Goal: Check status: Check status

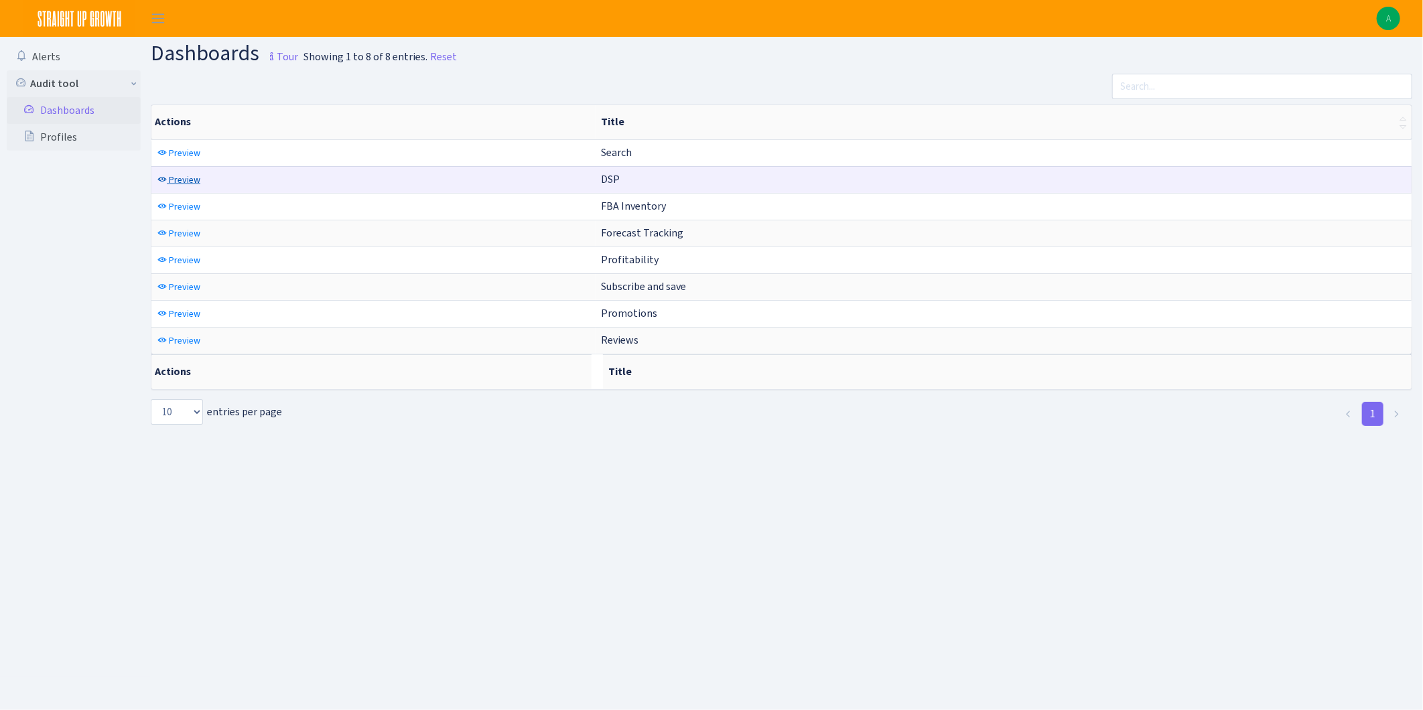
click at [175, 179] on span "Preview" at bounding box center [184, 179] width 31 height 13
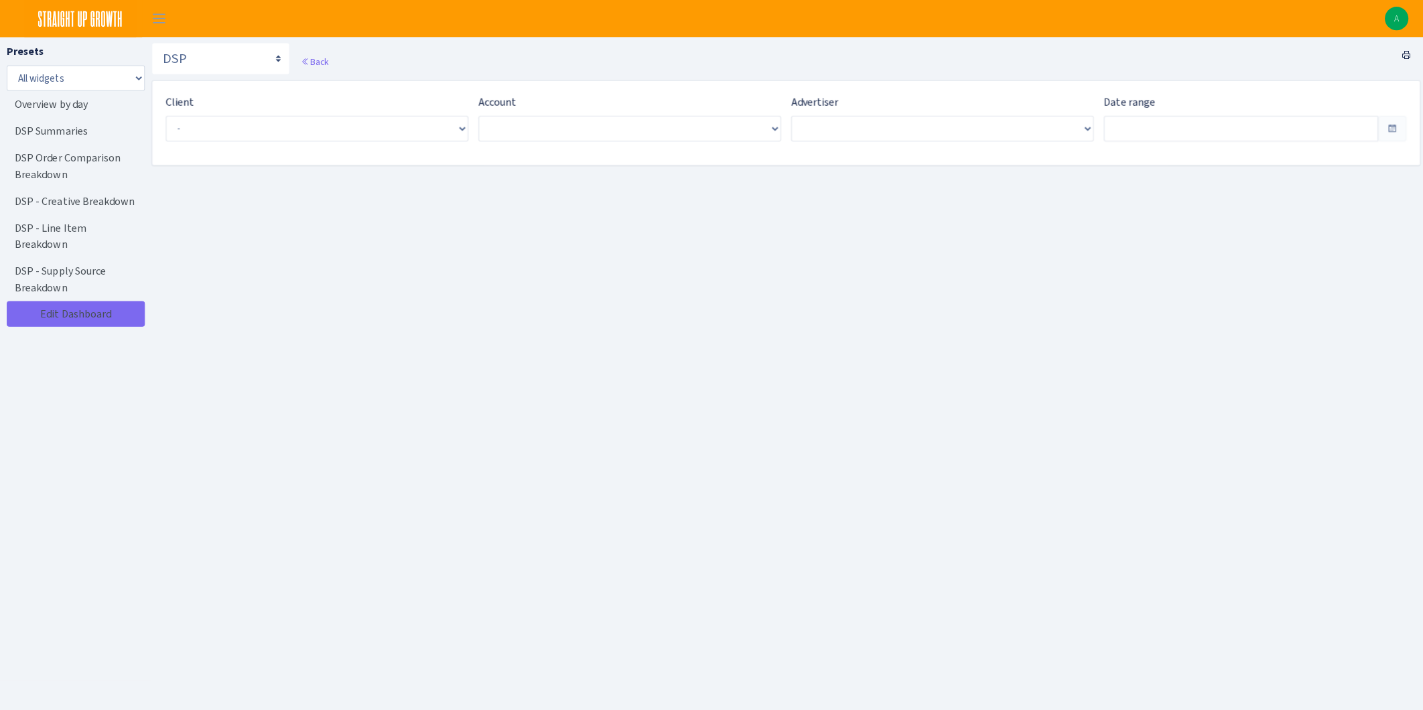
type input "[DATE] - [DATE]"
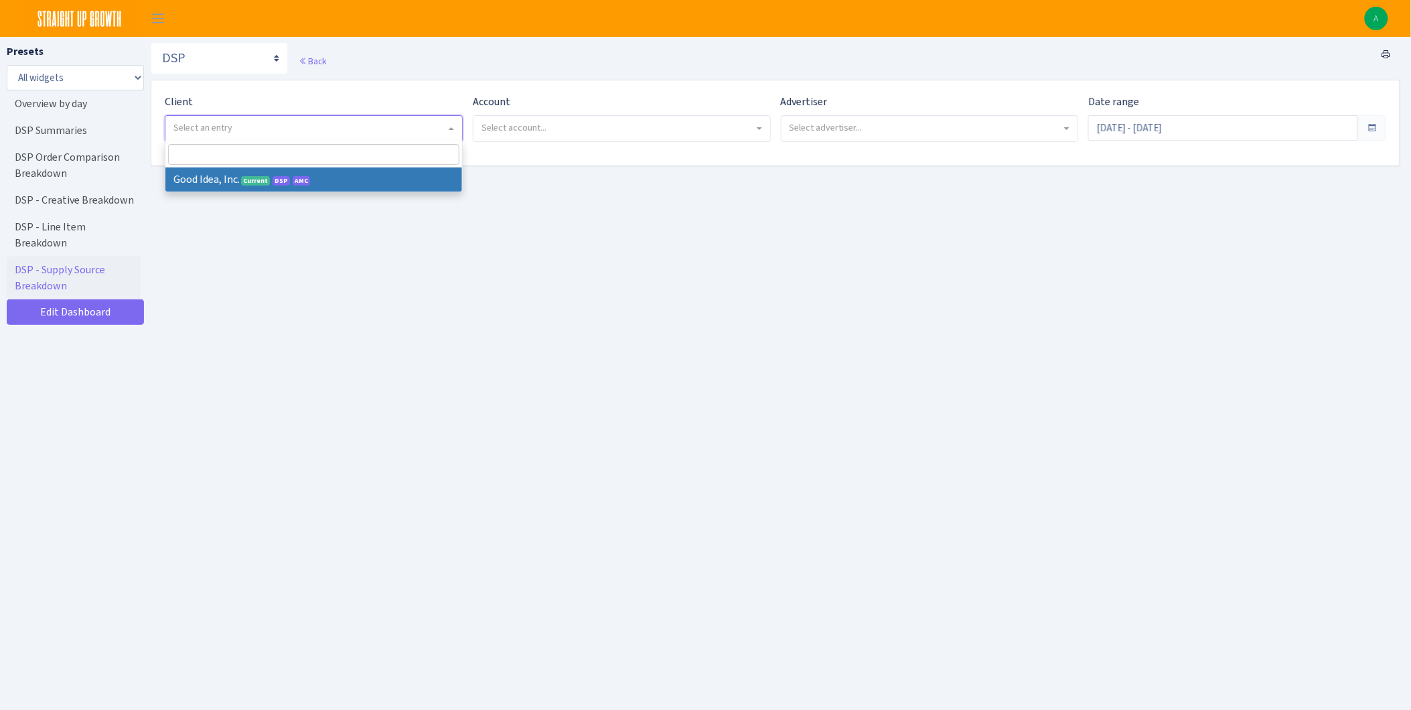
click at [265, 129] on span "Select an entry" at bounding box center [309, 127] width 273 height 13
select select "200"
select select
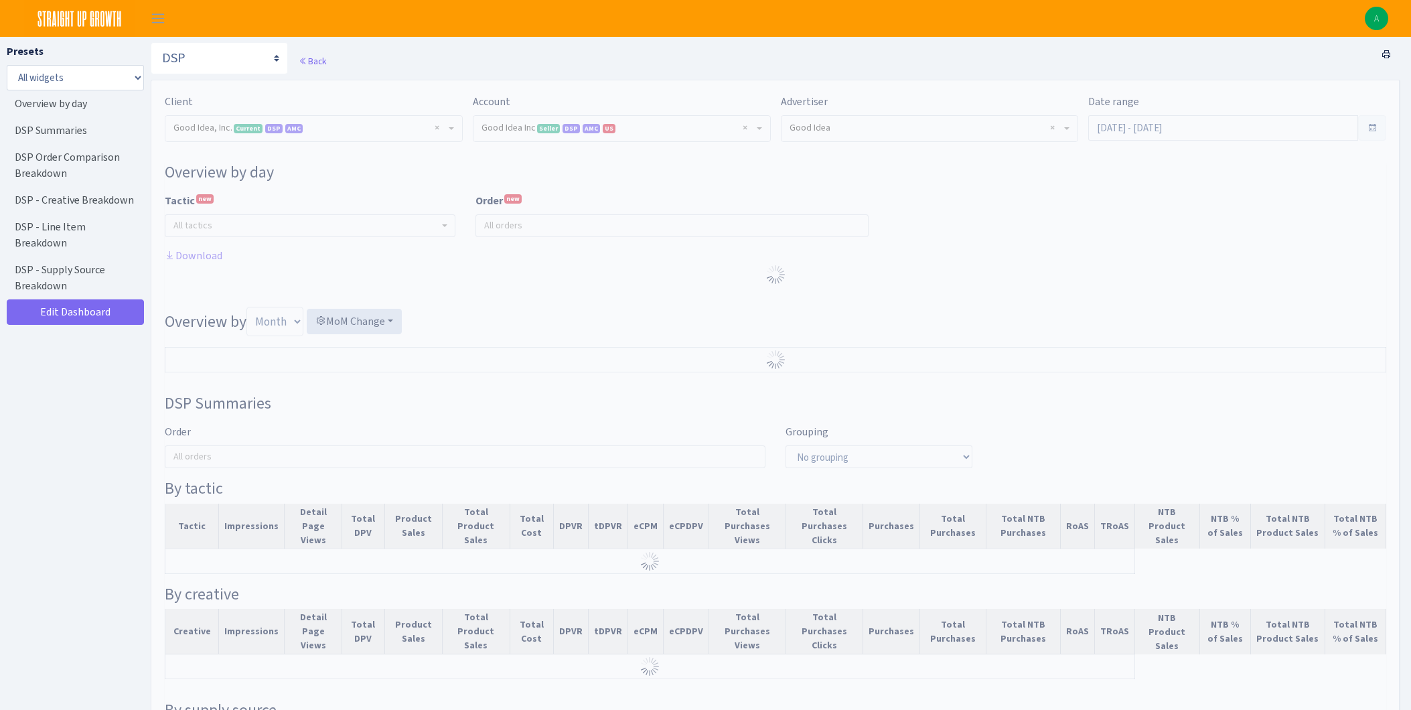
select select "2070955144202371"
select select "583876565419656403"
select select
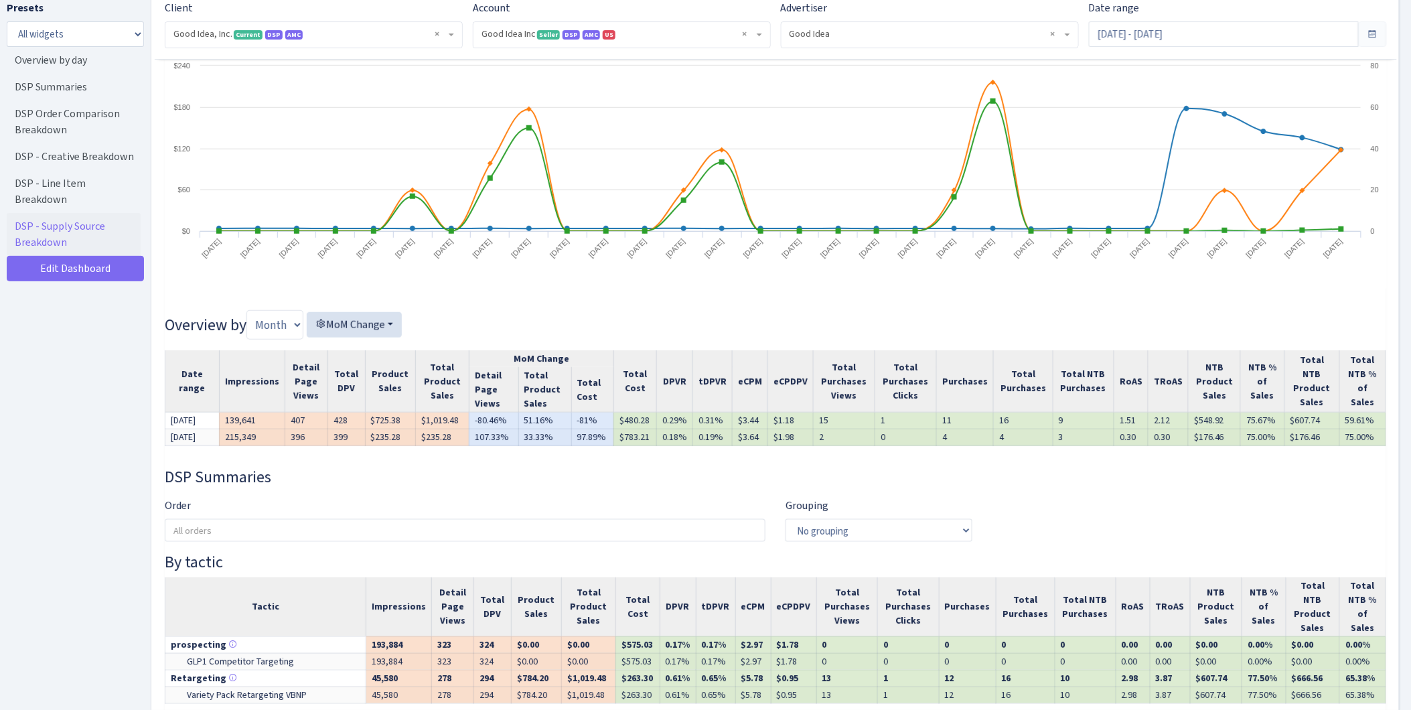
scroll to position [223, 0]
